Goal: Transaction & Acquisition: Download file/media

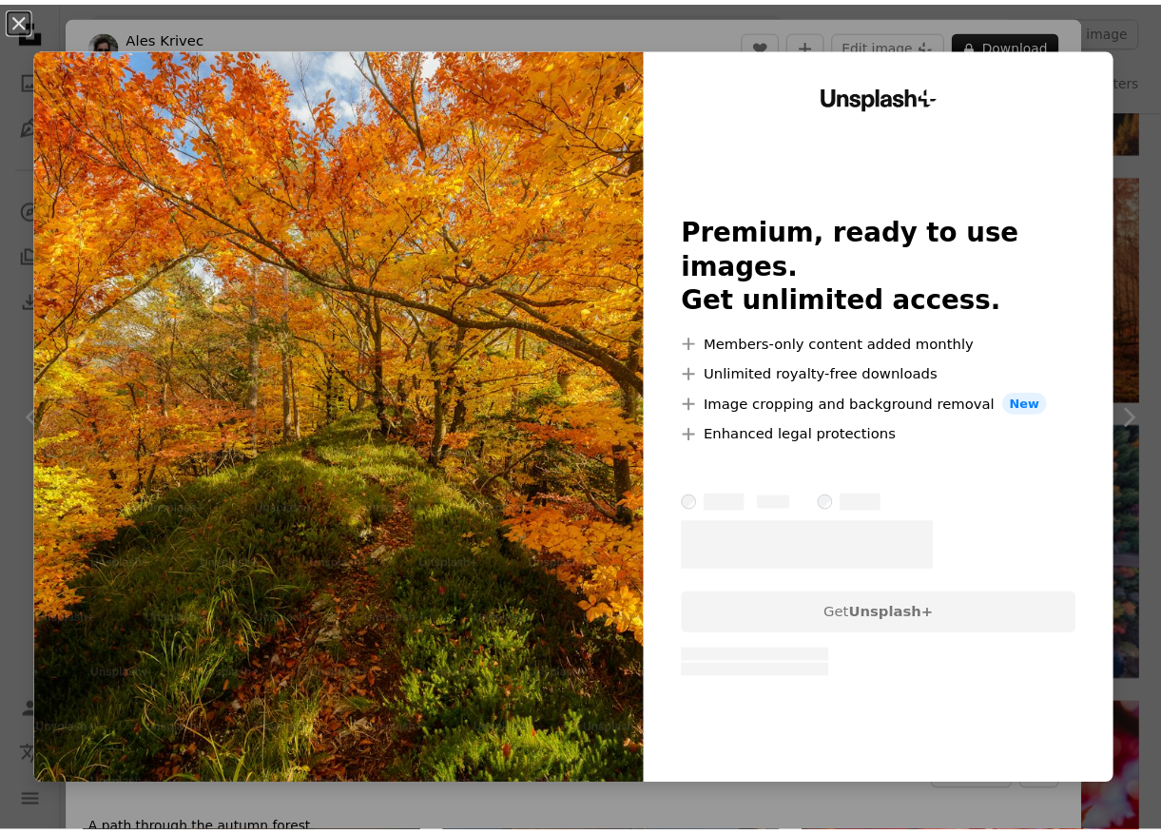
scroll to position [1046, 0]
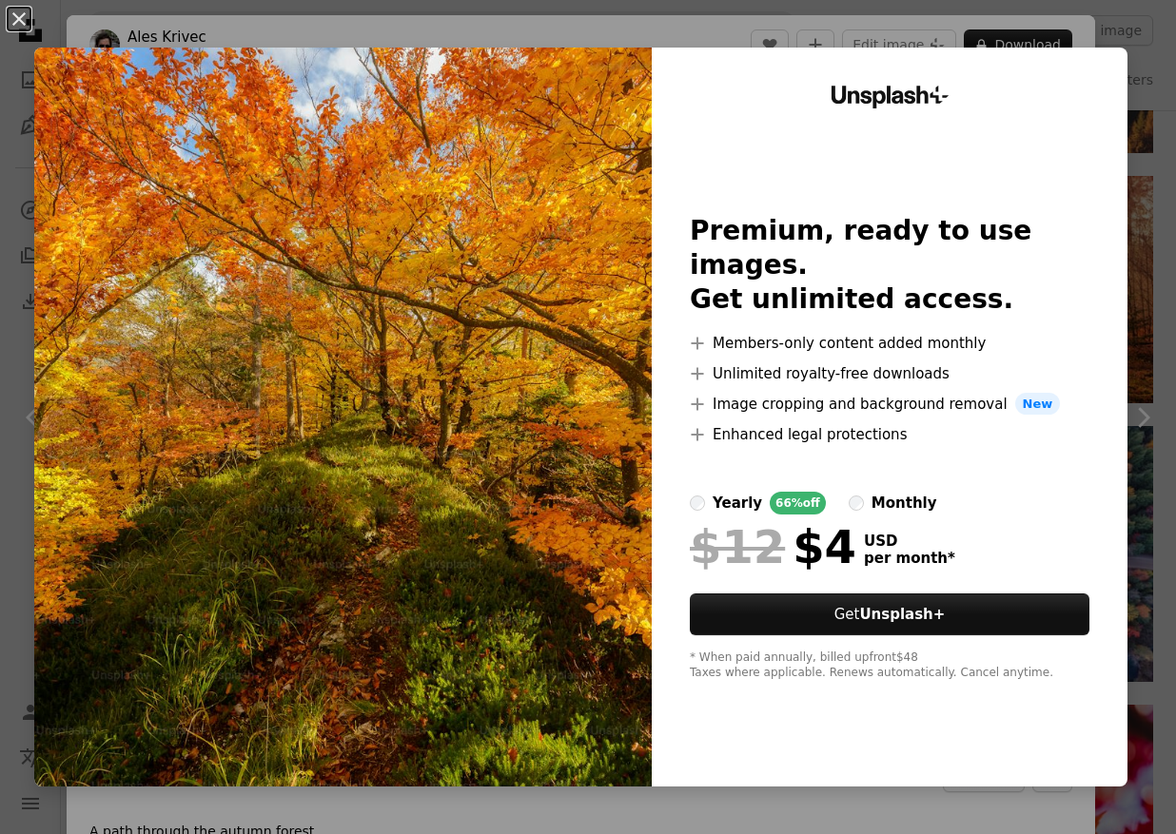
click at [1066, 33] on div "An X shape Unsplash+ Premium, ready to use images. Get unlimited access. A plus…" at bounding box center [588, 417] width 1176 height 834
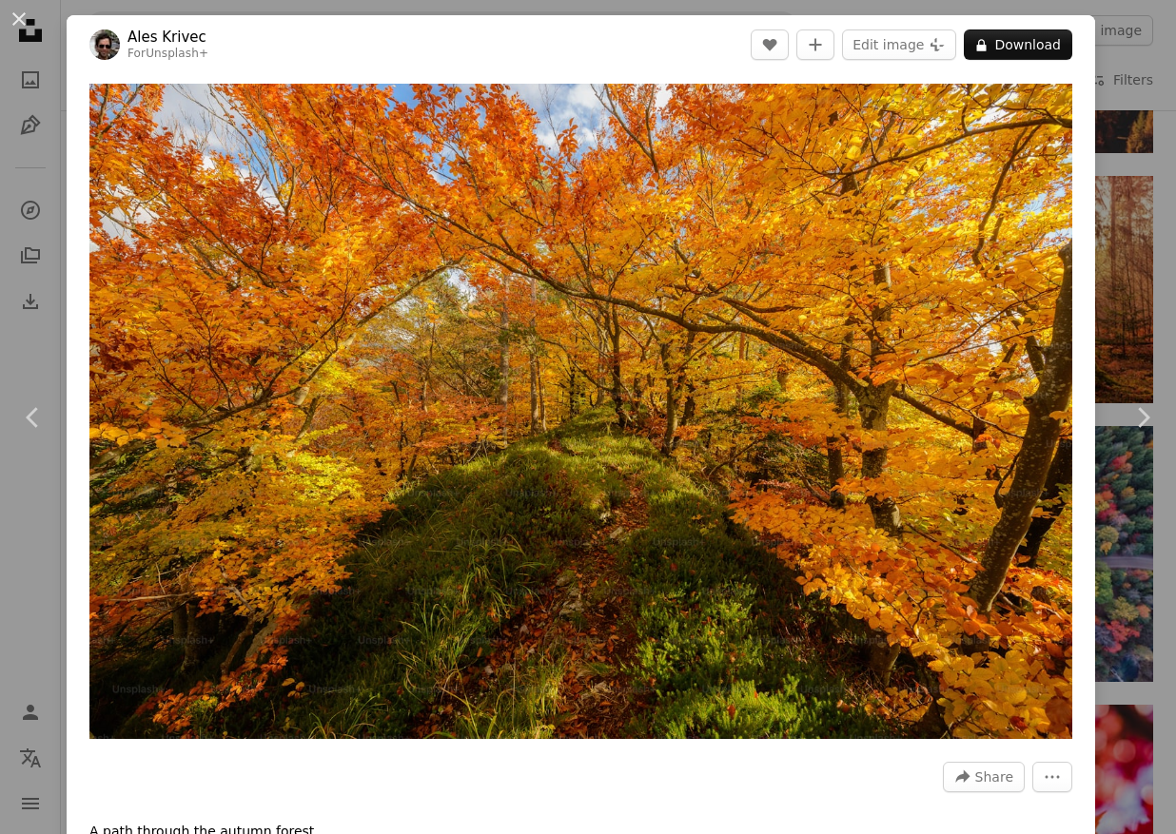
click at [1110, 41] on div "An X shape Chevron left Chevron right Ales Krivec For Unsplash+ A heart A plus …" at bounding box center [588, 417] width 1176 height 834
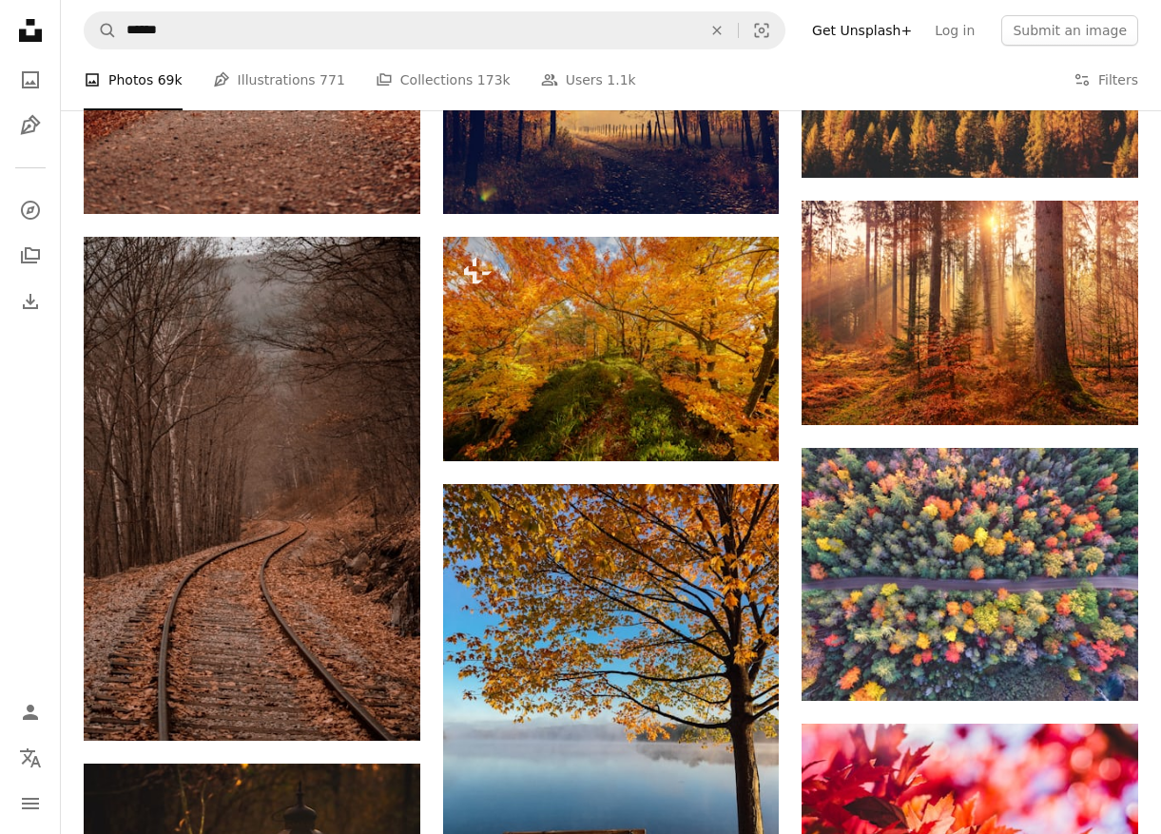
scroll to position [761, 0]
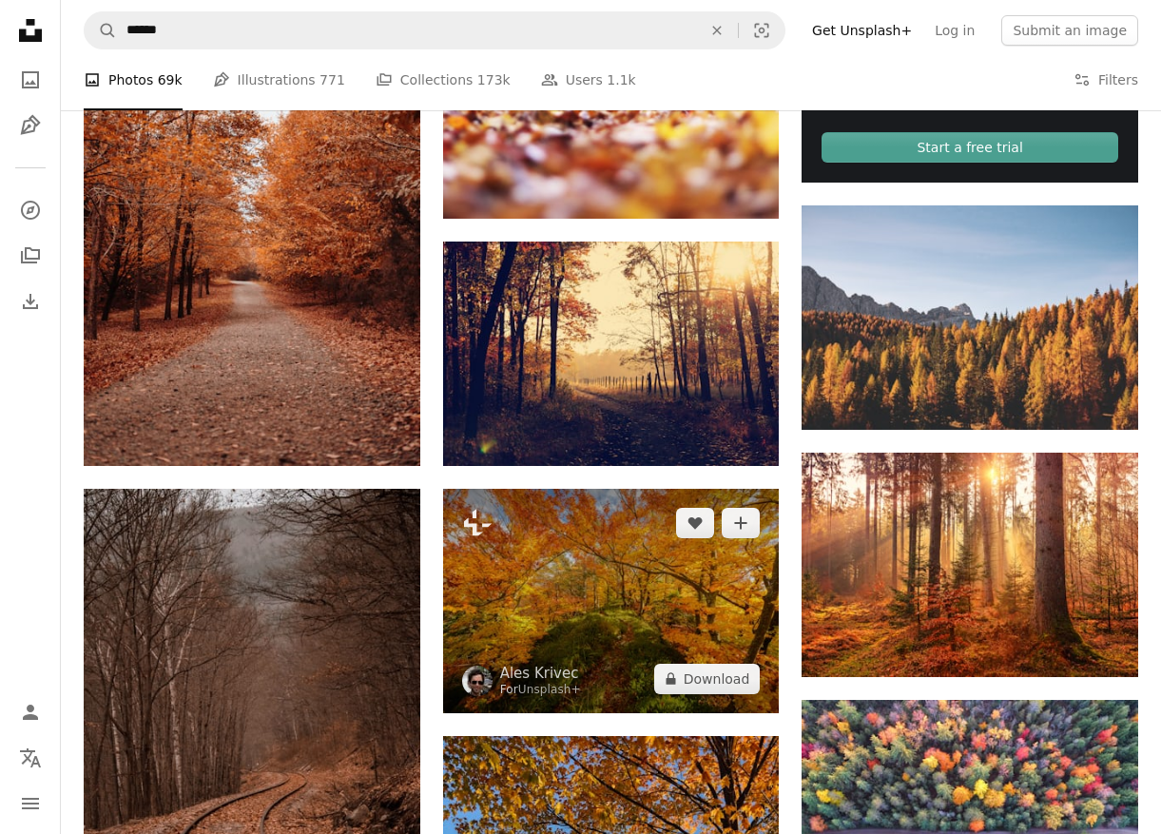
click at [598, 598] on img at bounding box center [611, 601] width 337 height 224
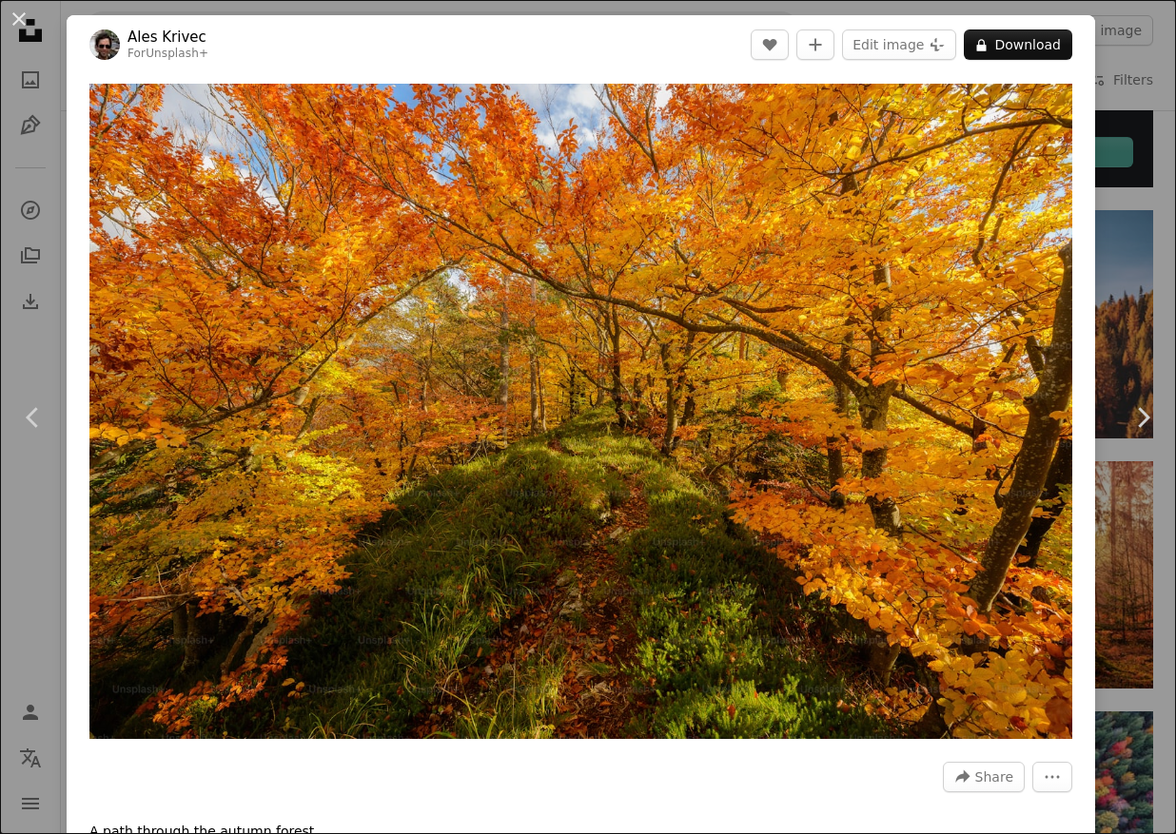
click at [1126, 59] on div "An X shape Chevron left Chevron right Ales Krivec For Unsplash+ A heart A plus …" at bounding box center [588, 417] width 1176 height 834
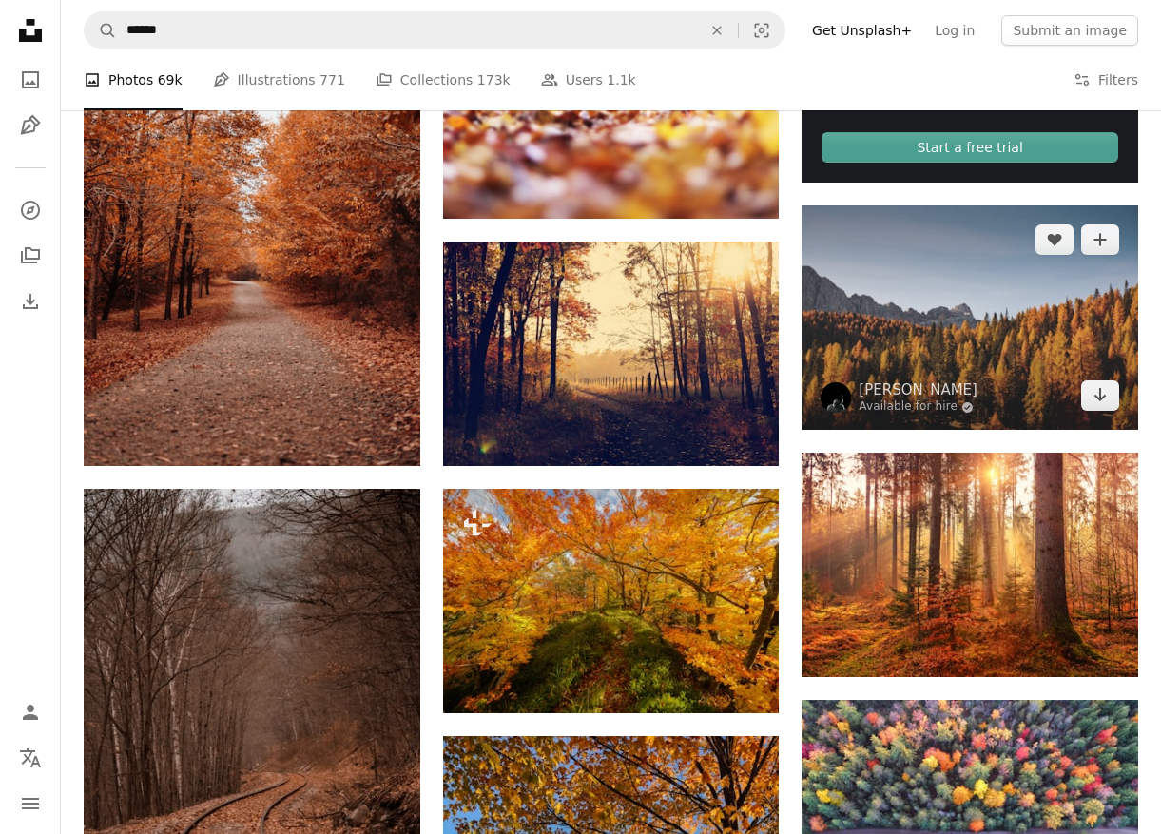
click at [990, 339] on img at bounding box center [970, 317] width 337 height 224
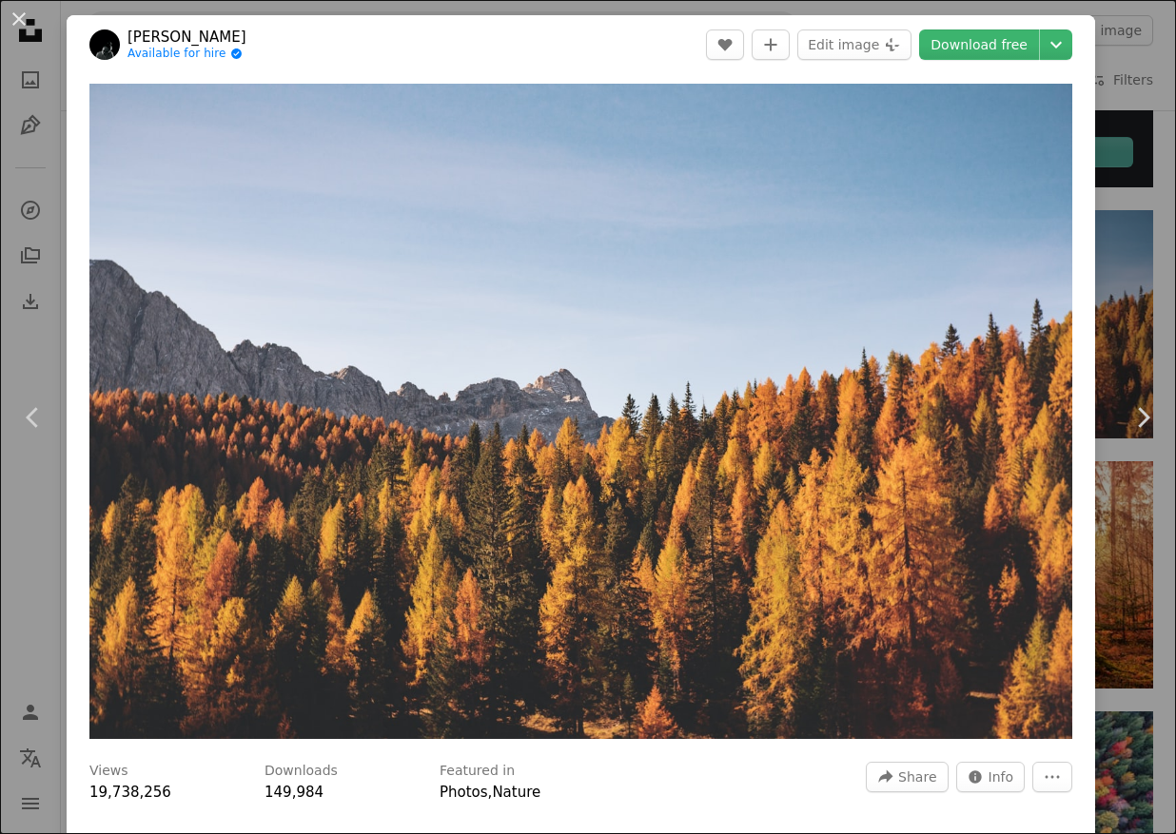
click at [1147, 124] on div "An X shape Chevron left Chevron right [PERSON_NAME] Available for hire A checkm…" at bounding box center [588, 417] width 1176 height 834
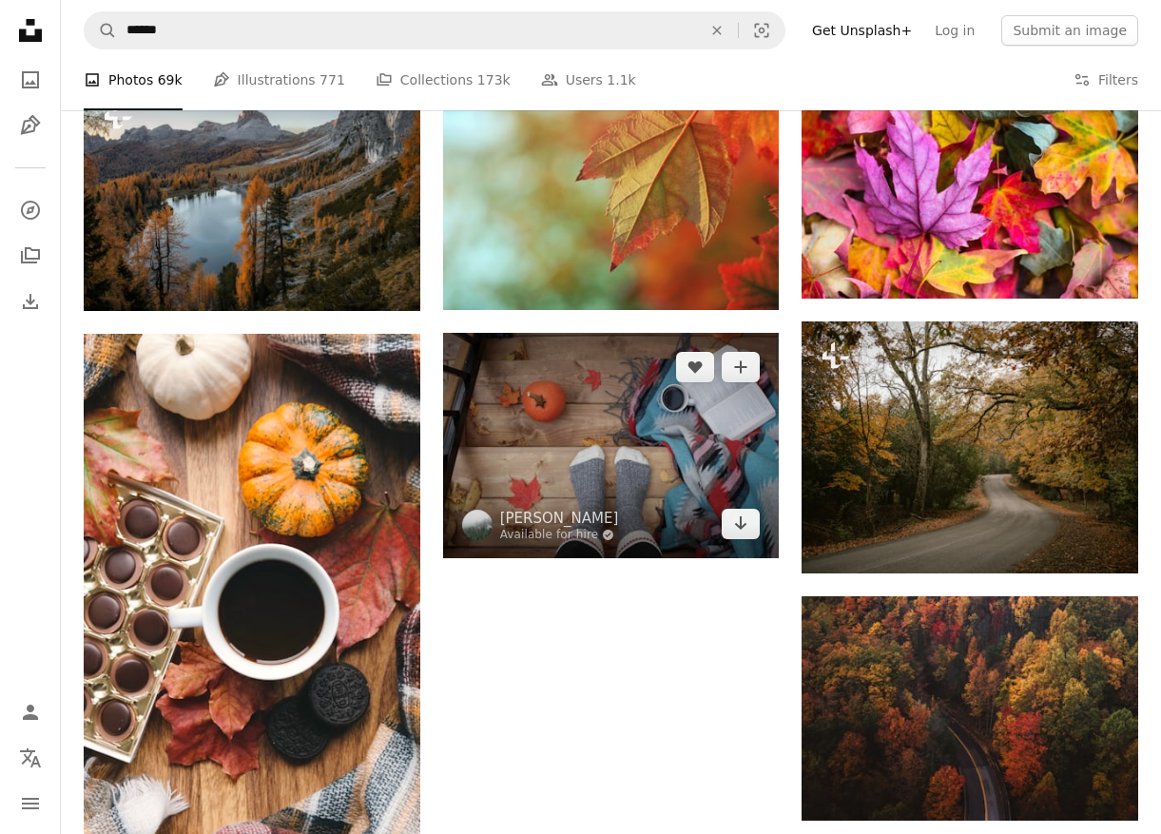
scroll to position [1902, 0]
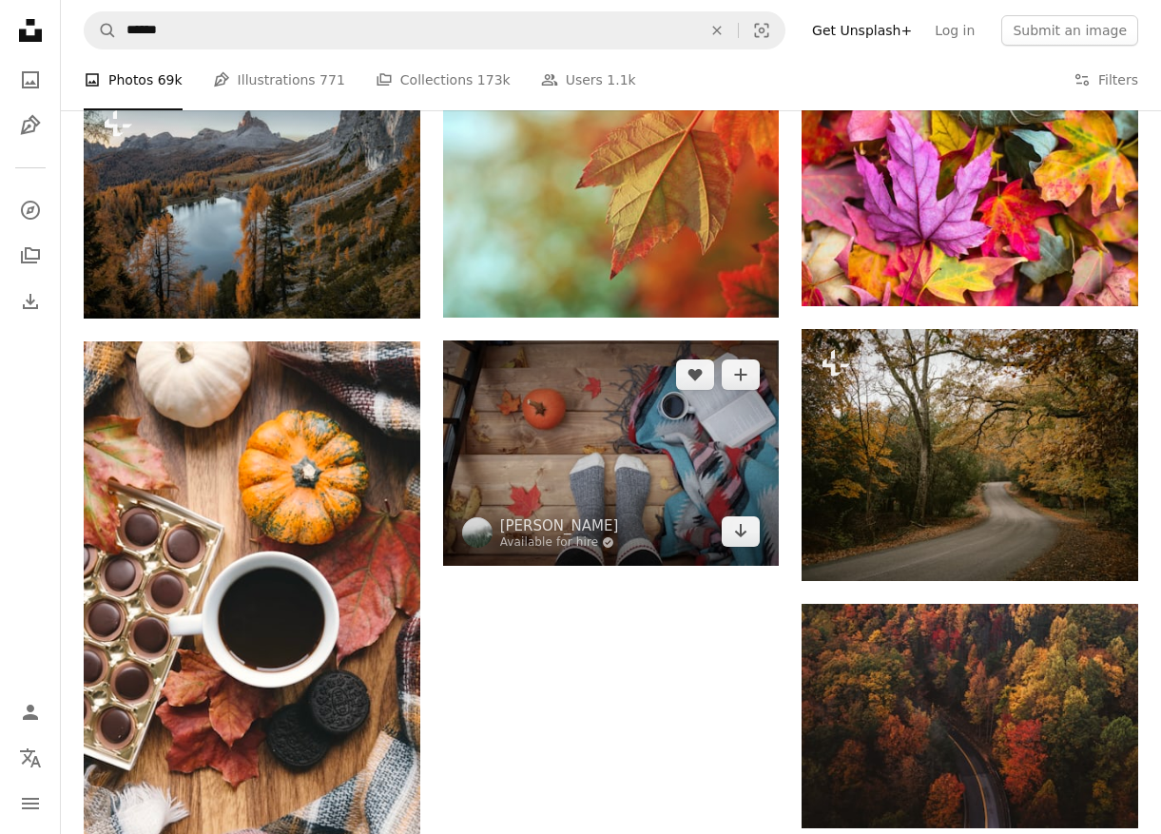
click at [630, 427] on img at bounding box center [611, 453] width 337 height 224
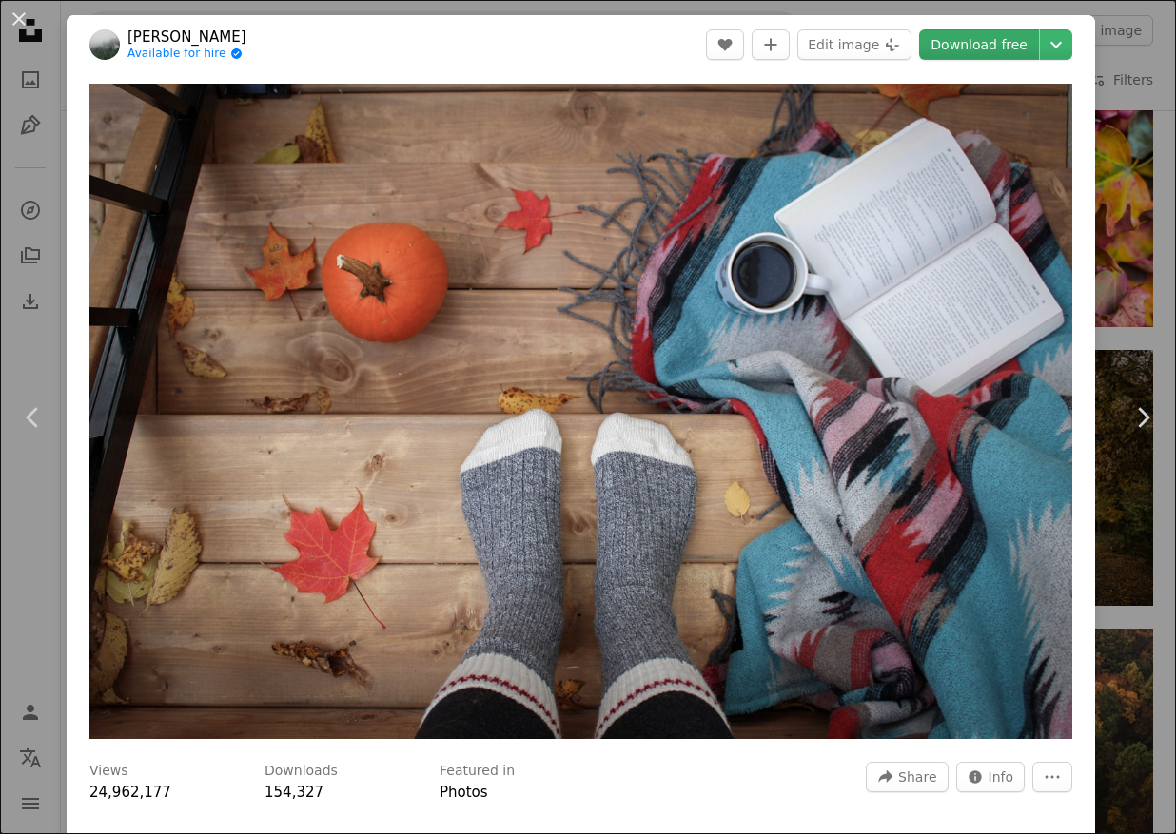
click at [1011, 50] on link "Download free" at bounding box center [979, 44] width 120 height 30
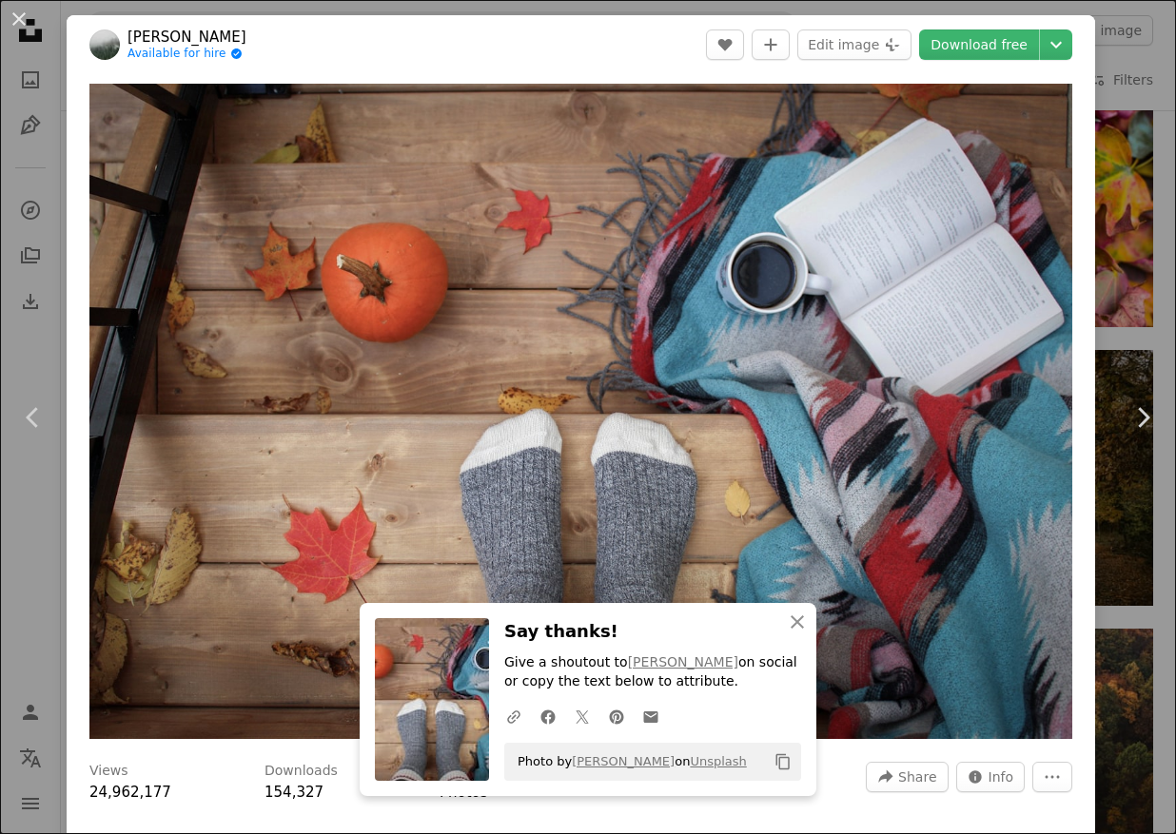
click at [1157, 103] on div "An X shape Chevron left Chevron right An X shape Close Say thanks! Give a shout…" at bounding box center [588, 417] width 1176 height 834
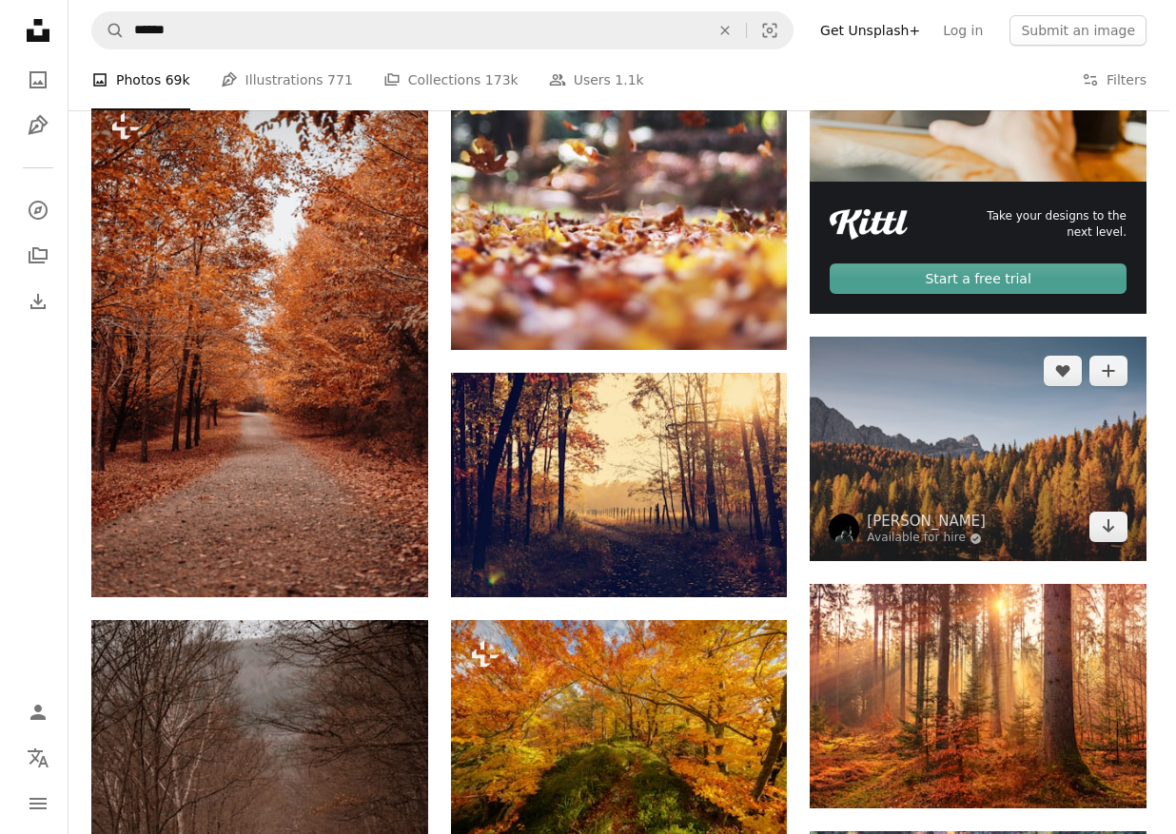
scroll to position [666, 0]
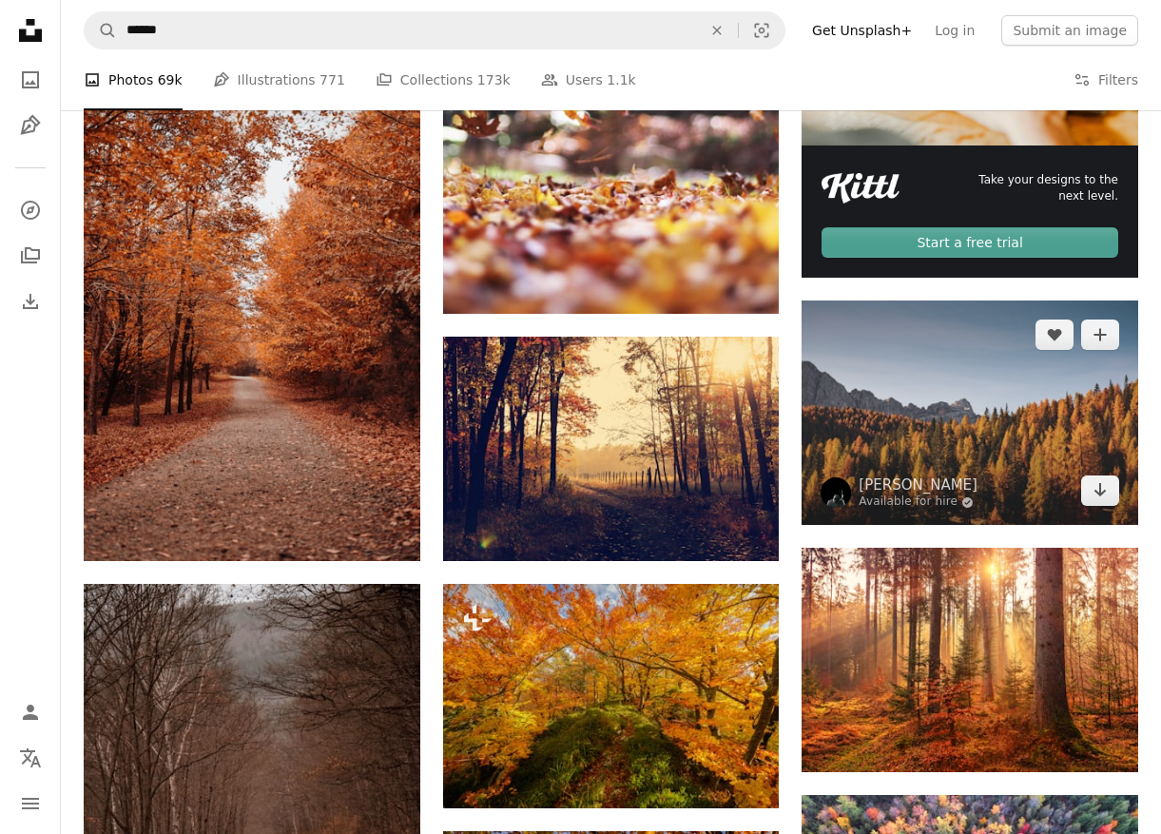
click at [916, 425] on img at bounding box center [970, 413] width 337 height 224
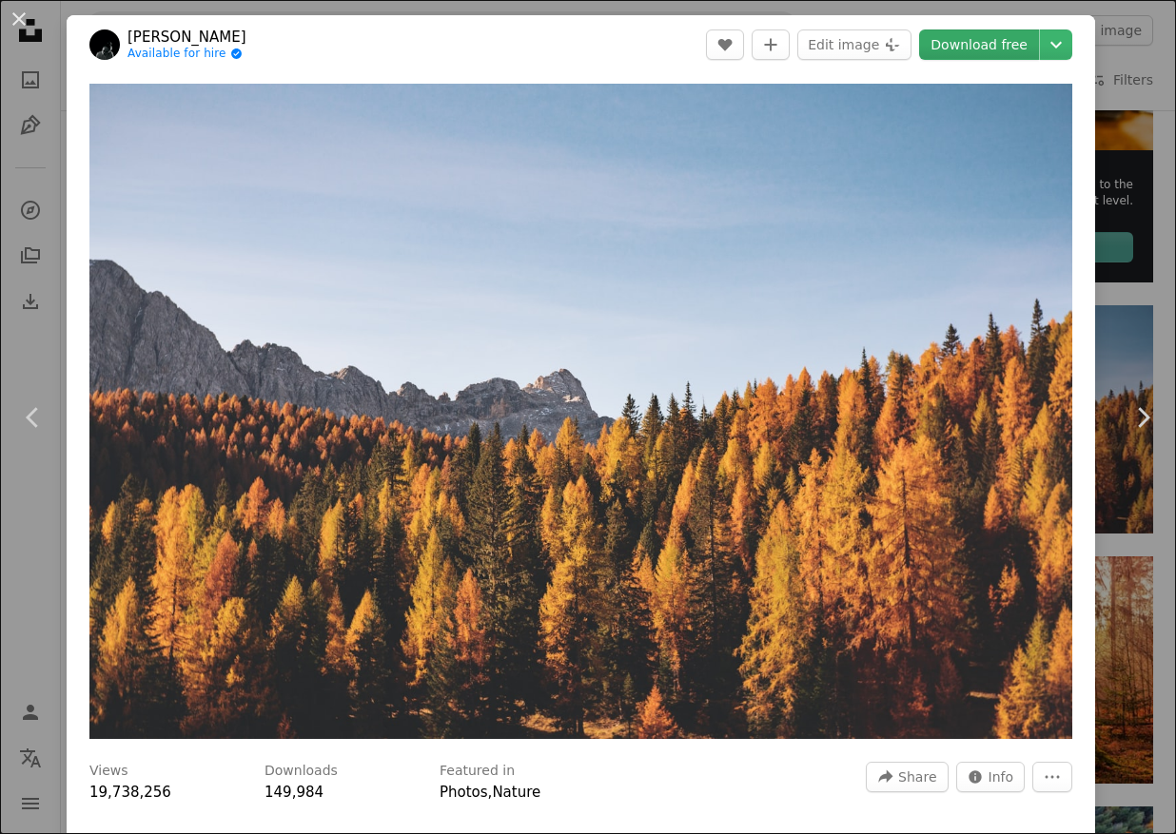
click at [983, 46] on link "Download free" at bounding box center [979, 44] width 120 height 30
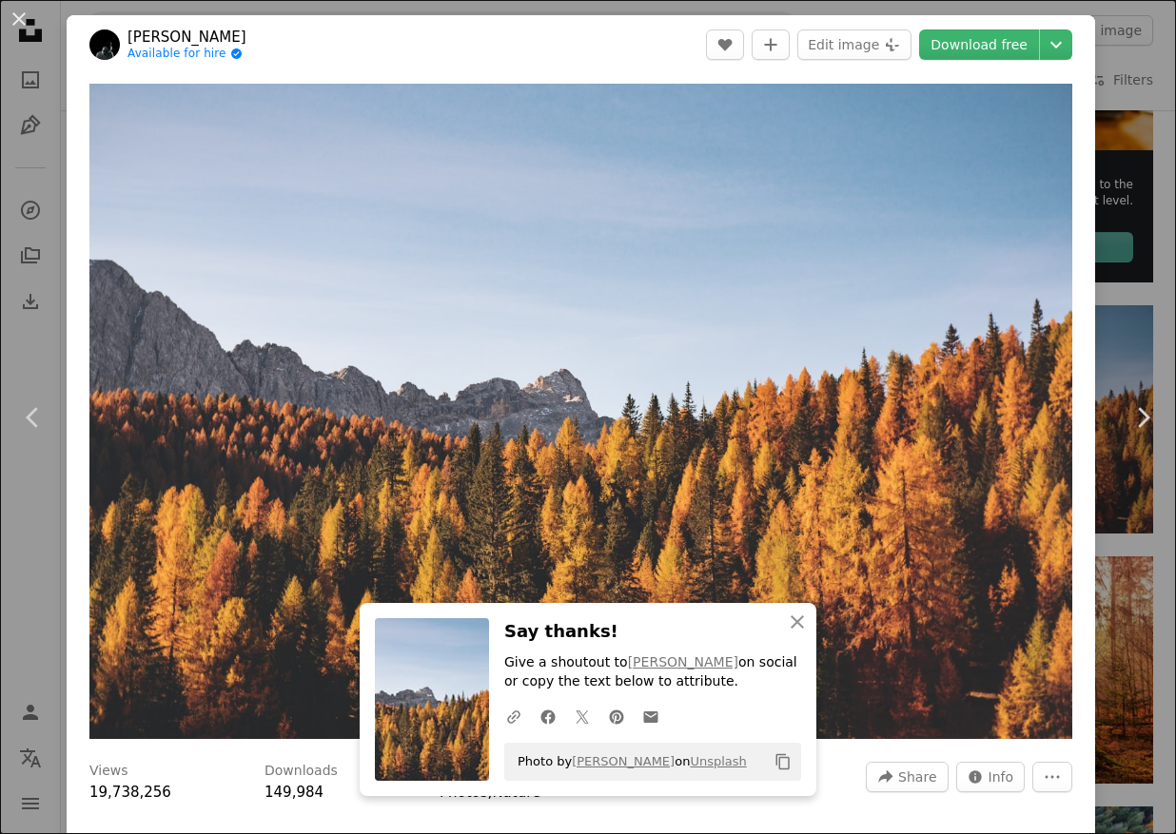
drag, startPoint x: 229, startPoint y: 30, endPoint x: 124, endPoint y: 36, distance: 105.7
click at [1088, 92] on div "Choose download size" at bounding box center [1063, 83] width 146 height 30
